Goal: Transaction & Acquisition: Purchase product/service

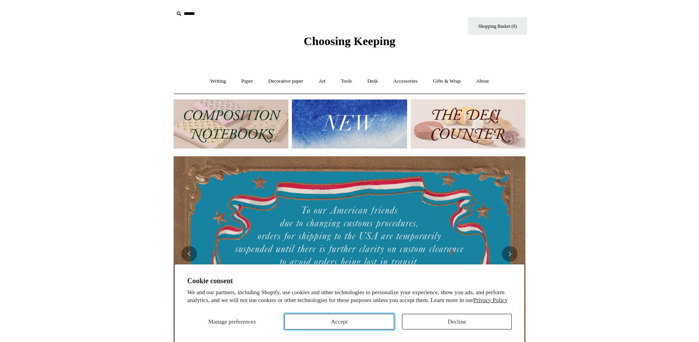
click at [336, 319] on button "Accept" at bounding box center [339, 322] width 110 height 16
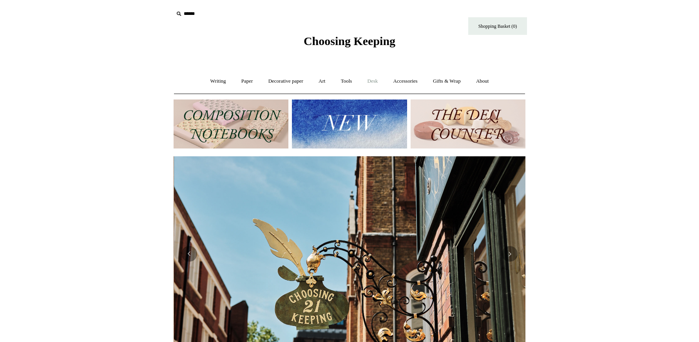
scroll to position [0, 352]
click at [186, 12] on input "text" at bounding box center [222, 14] width 96 height 14
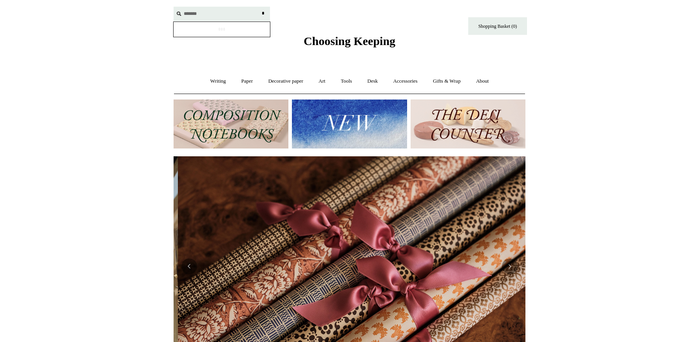
scroll to position [0, 704]
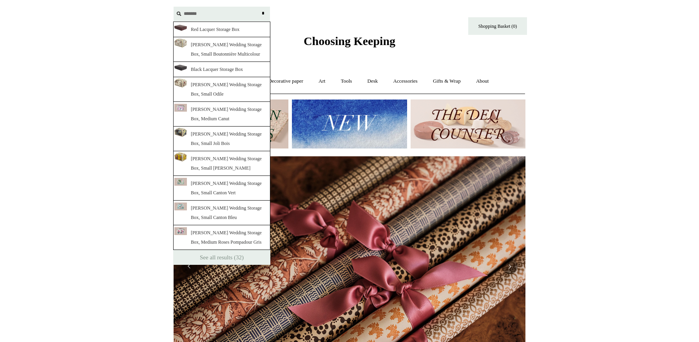
type input "*******"
click at [259, 7] on input "*" at bounding box center [263, 14] width 8 height 14
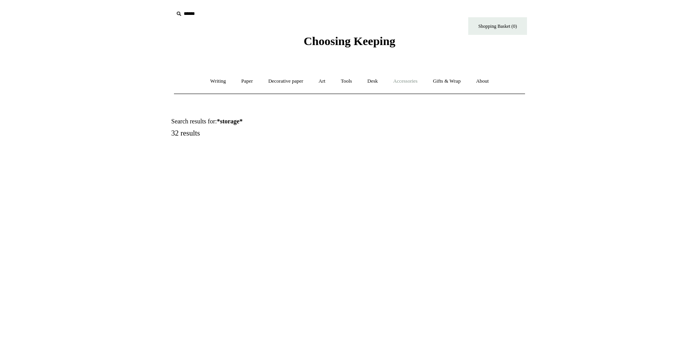
click at [400, 85] on link "Accessories +" at bounding box center [405, 81] width 38 height 21
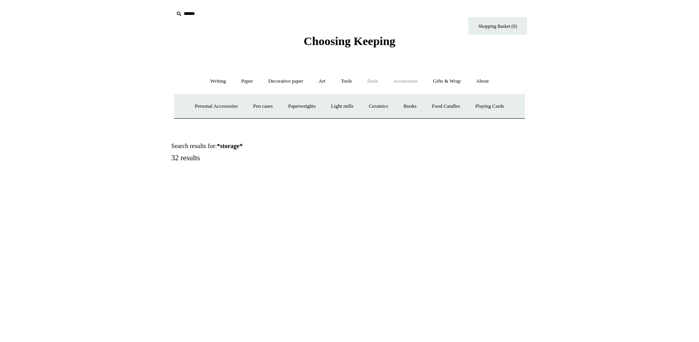
click at [375, 81] on link "Desk +" at bounding box center [372, 81] width 25 height 21
click at [309, 108] on link "Boxes & archiving" at bounding box center [299, 106] width 53 height 21
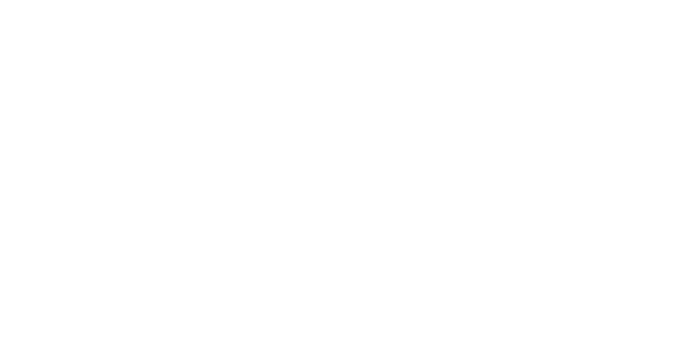
scroll to position [1071, 0]
